Goal: Task Accomplishment & Management: Manage account settings

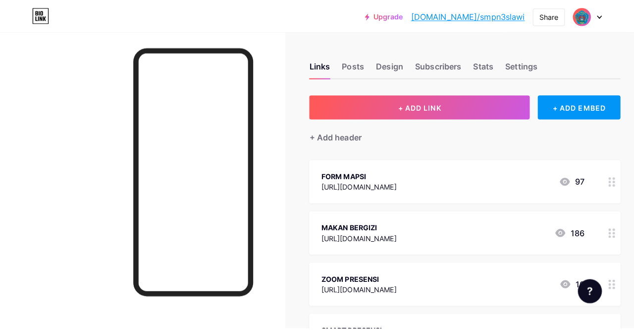
scroll to position [1537, 0]
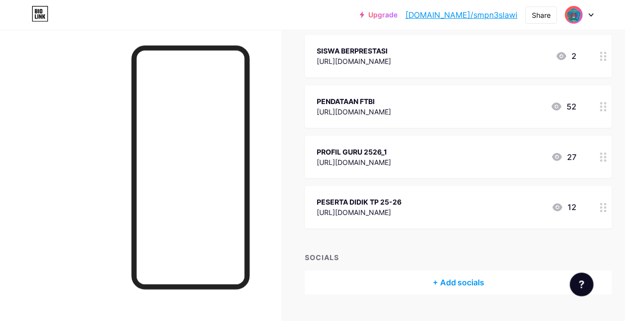
click at [563, 158] on icon at bounding box center [559, 158] width 12 height 12
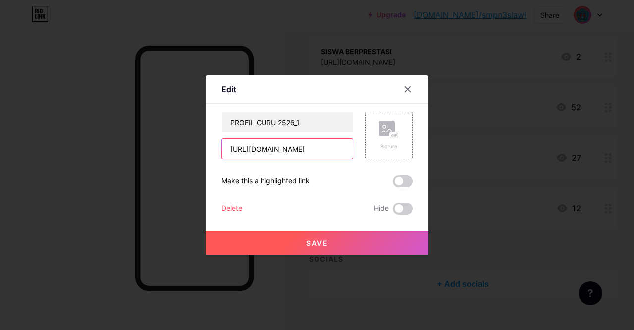
scroll to position [0, 27]
drag, startPoint x: 230, startPoint y: 148, endPoint x: 351, endPoint y: 159, distance: 121.4
click at [351, 159] on div "[URL][DOMAIN_NAME]" at bounding box center [288, 148] width 132 height 21
paste input "[URL][DOMAIN_NAME]"
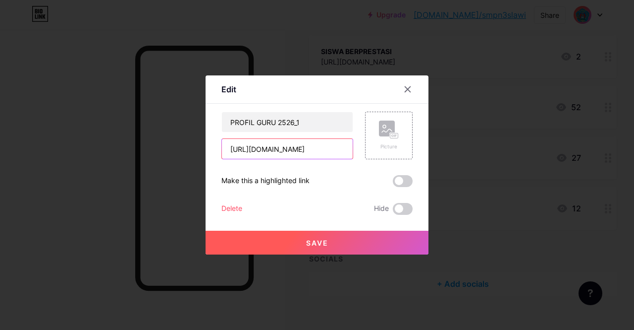
scroll to position [0, 192]
type input "[URL][DOMAIN_NAME]"
click at [324, 241] on span "Save" at bounding box center [317, 242] width 22 height 8
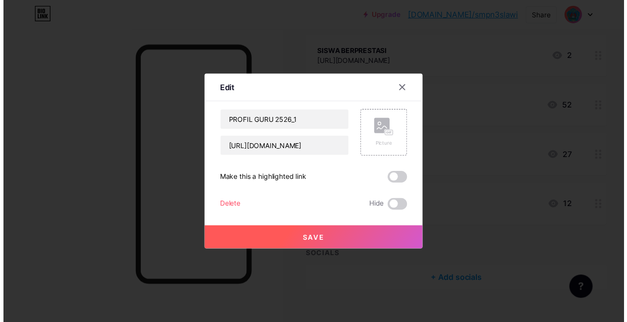
scroll to position [0, 0]
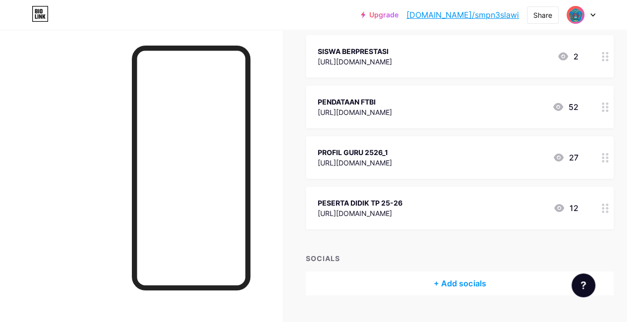
click at [489, 15] on link "[DOMAIN_NAME]/smpn3slawi" at bounding box center [462, 15] width 113 height 12
click at [471, 16] on link "[DOMAIN_NAME]/smpn3slawi" at bounding box center [462, 15] width 113 height 12
click at [478, 17] on link "[DOMAIN_NAME]/smpn3slawi" at bounding box center [462, 15] width 113 height 12
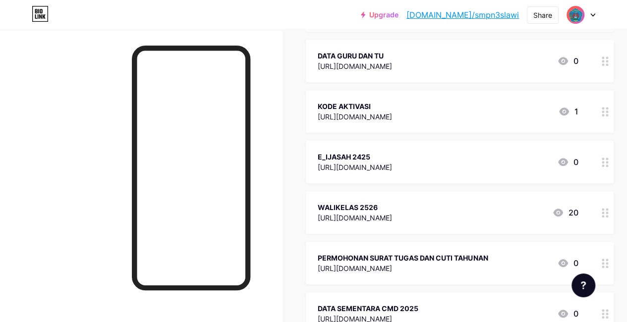
scroll to position [297, 0]
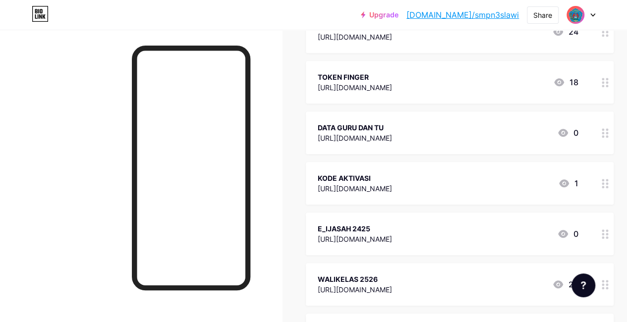
click at [563, 79] on icon at bounding box center [559, 82] width 10 height 8
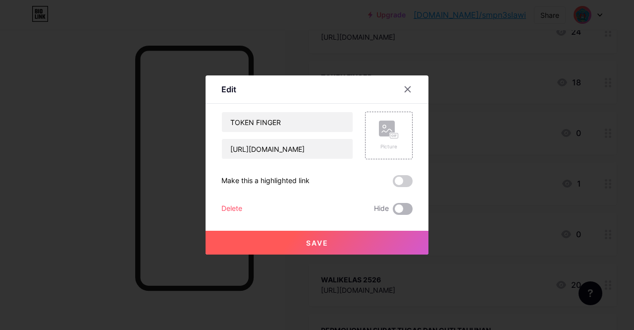
click at [406, 207] on span at bounding box center [403, 209] width 20 height 12
click at [393, 211] on input "checkbox" at bounding box center [393, 211] width 0 height 0
click at [326, 243] on span "Save" at bounding box center [317, 242] width 22 height 8
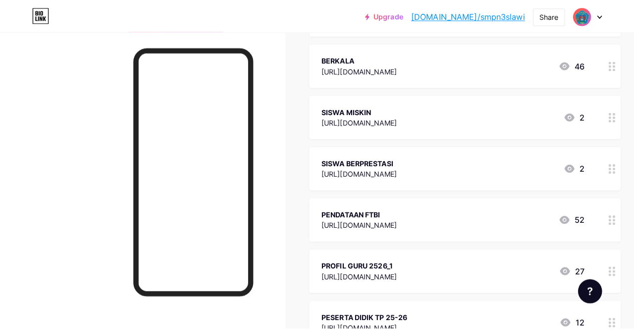
scroll to position [1437, 0]
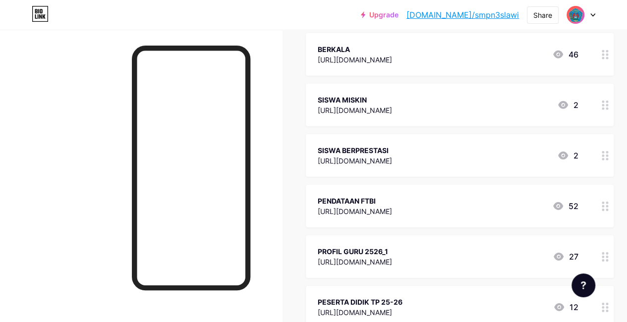
click at [562, 256] on icon at bounding box center [559, 257] width 10 height 8
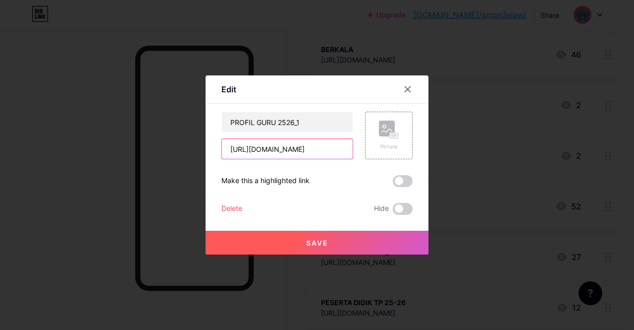
scroll to position [0, 192]
drag, startPoint x: 228, startPoint y: 148, endPoint x: 375, endPoint y: 164, distance: 148.1
click at [371, 157] on div "PROFIL GURU 2526_1 [URL][DOMAIN_NAME] Picture" at bounding box center [317, 136] width 191 height 48
paste input "[URL][DOMAIN_NAME]"
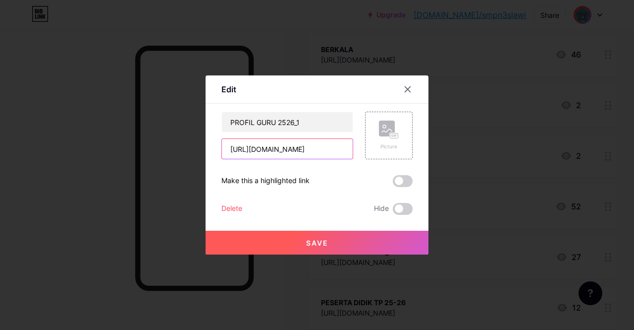
scroll to position [0, 30]
type input "[URL][DOMAIN_NAME]"
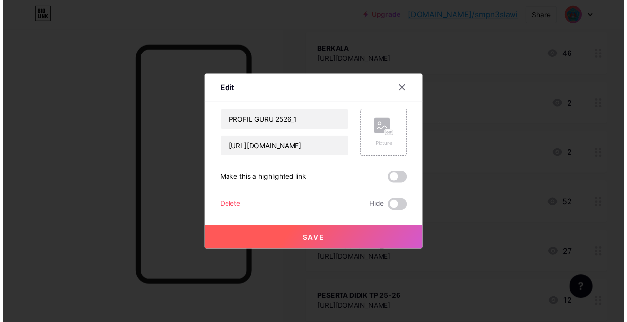
scroll to position [0, 0]
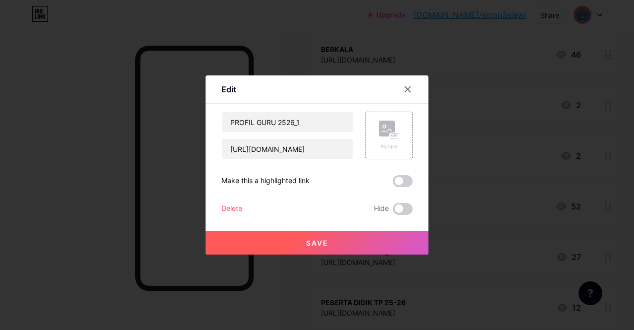
click at [323, 239] on span "Save" at bounding box center [317, 242] width 22 height 8
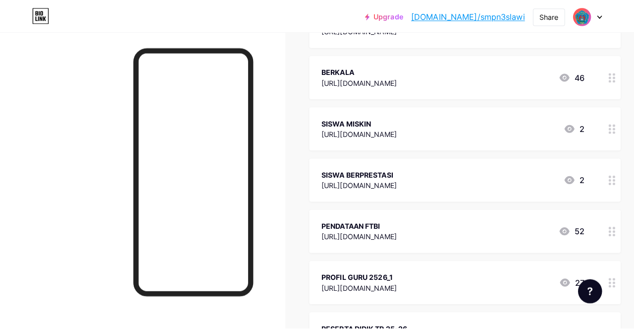
scroll to position [1487, 0]
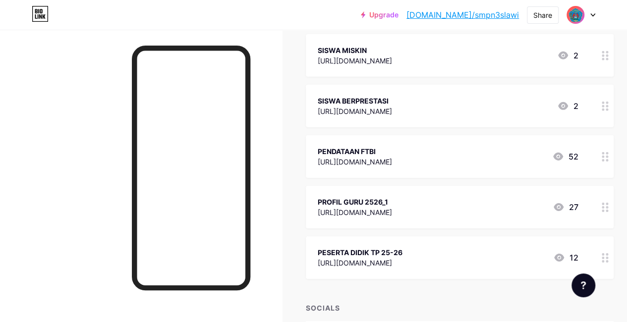
click at [562, 207] on icon at bounding box center [559, 207] width 10 height 8
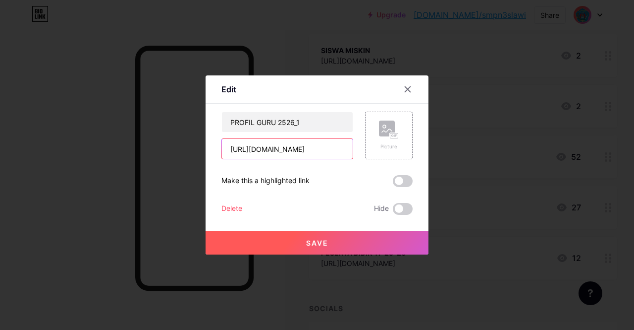
scroll to position [0, 30]
drag, startPoint x: 228, startPoint y: 150, endPoint x: 371, endPoint y: 155, distance: 143.3
click at [364, 153] on div "PROFIL GURU 2526_1 [URL][DOMAIN_NAME] Picture" at bounding box center [317, 136] width 191 height 48
paste input "[URL][DOMAIN_NAME]"
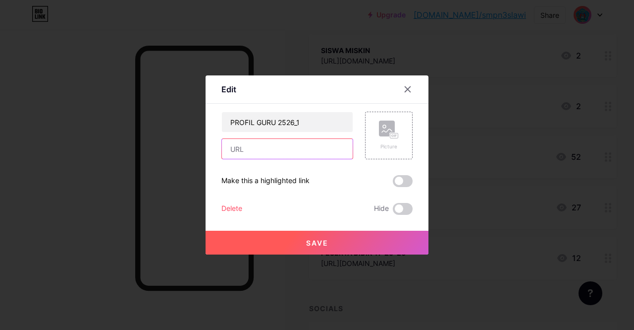
type input "[URL][DOMAIN_NAME]"
click at [310, 242] on span "Save" at bounding box center [317, 242] width 22 height 8
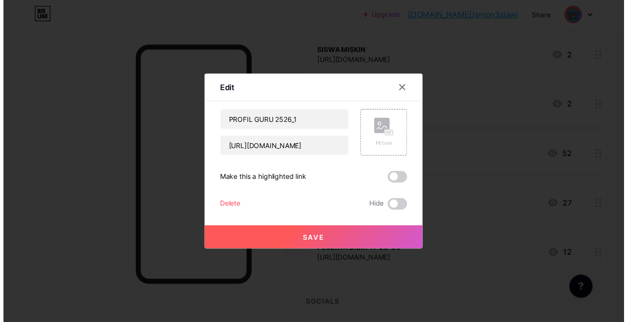
scroll to position [0, 0]
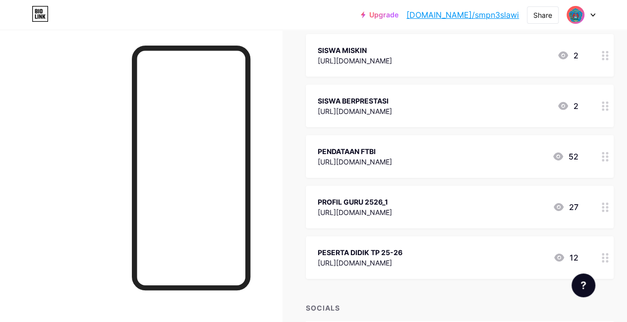
click at [470, 14] on link "[DOMAIN_NAME]/smpn3slawi" at bounding box center [462, 15] width 113 height 12
